Goal: Contribute content: Contribute content

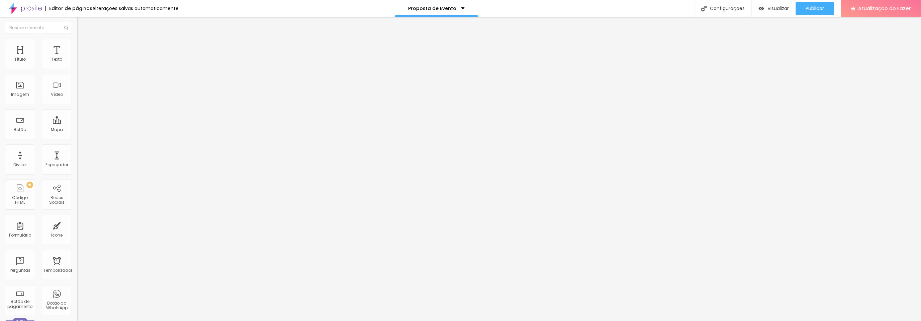
click at [81, 58] on font "Trocar imagem" at bounding box center [97, 55] width 32 height 6
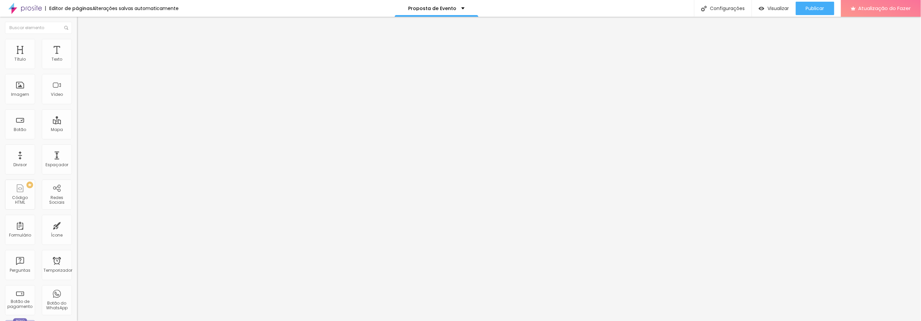
click at [77, 57] on div "Trocar imagem" at bounding box center [115, 54] width 77 height 5
click at [77, 45] on li "Estilo" at bounding box center [115, 42] width 77 height 7
click at [83, 39] on font "Conteúdo" at bounding box center [93, 37] width 21 height 6
click at [81, 58] on font "Trocar imagem" at bounding box center [97, 55] width 32 height 6
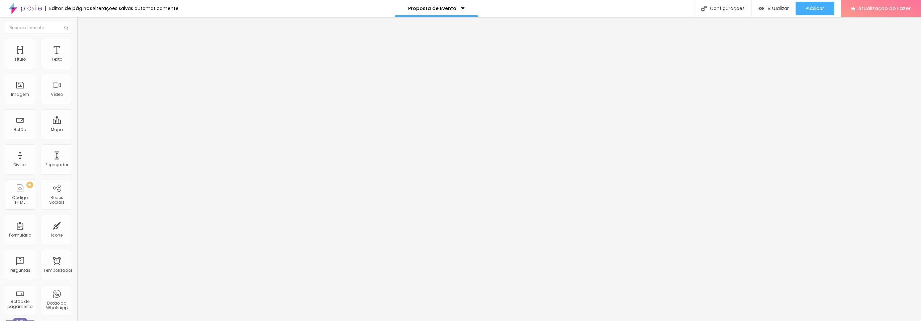
click at [814, 9] on font "Publicar" at bounding box center [815, 8] width 18 height 7
click at [769, 10] on font "Visualizar" at bounding box center [778, 8] width 21 height 7
click at [804, 9] on button "Publicar" at bounding box center [815, 8] width 38 height 13
